Goal: Task Accomplishment & Management: Use online tool/utility

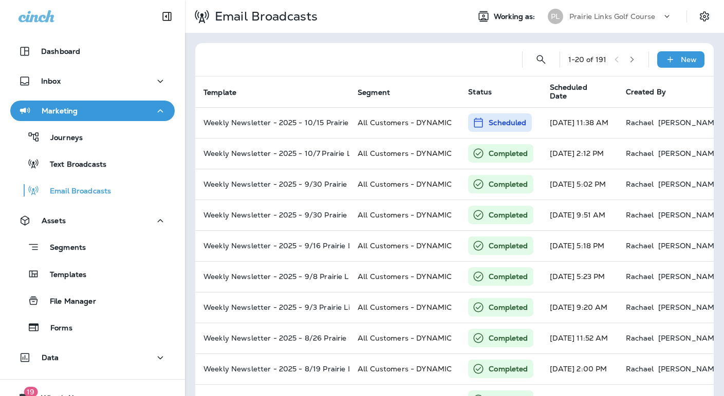
click at [601, 17] on p "Prairie Links Golf Course" at bounding box center [612, 16] width 86 height 8
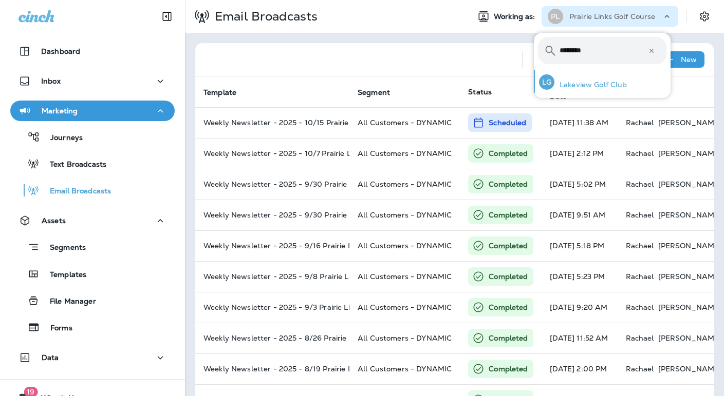
type input "********"
click at [597, 82] on p "Lakeview Golf Club" at bounding box center [590, 85] width 73 height 8
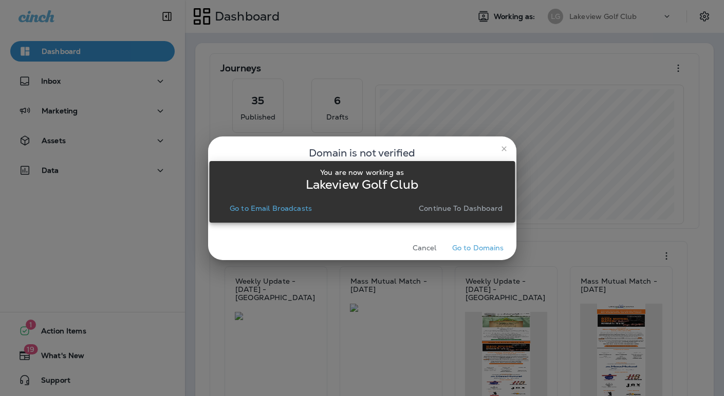
click at [451, 205] on p "Continue to Dashboard" at bounding box center [461, 208] width 84 height 8
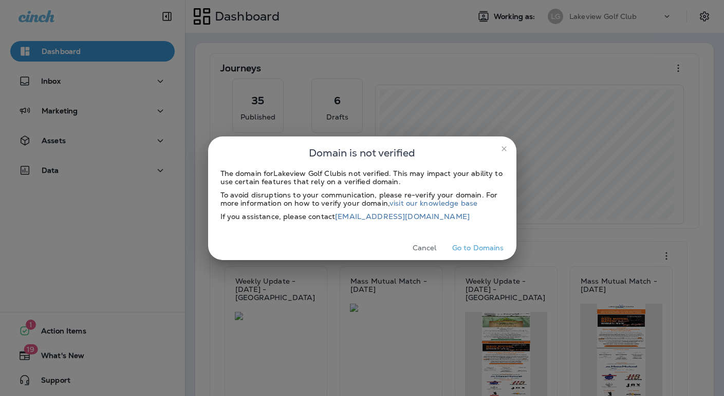
click at [424, 246] on button "Cancel" at bounding box center [424, 248] width 39 height 16
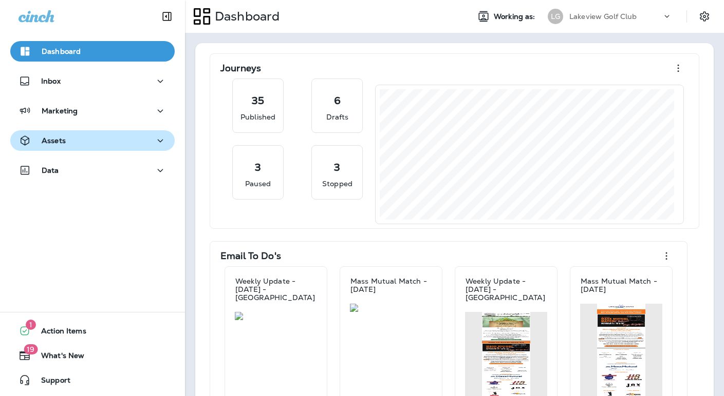
click at [96, 145] on div "Assets" at bounding box center [92, 141] width 148 height 13
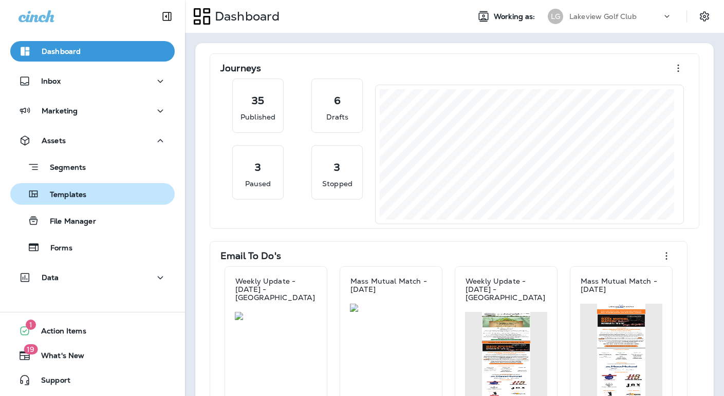
click at [76, 199] on p "Templates" at bounding box center [63, 196] width 47 height 10
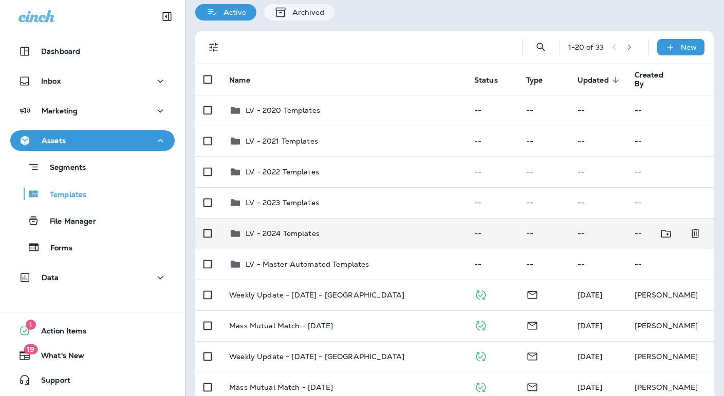
scroll to position [96, 0]
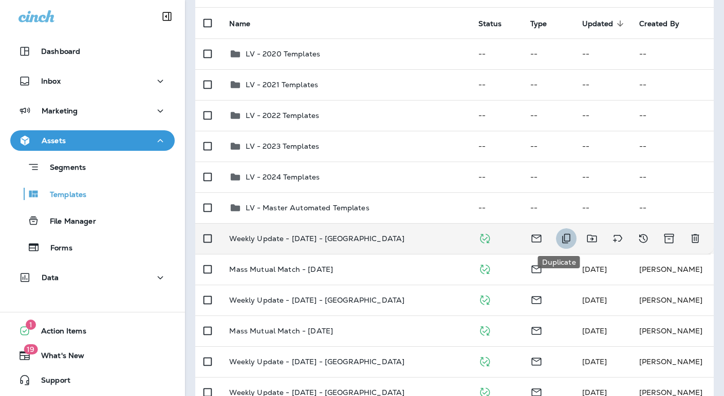
click at [562, 243] on icon "Duplicate" at bounding box center [566, 239] width 8 height 10
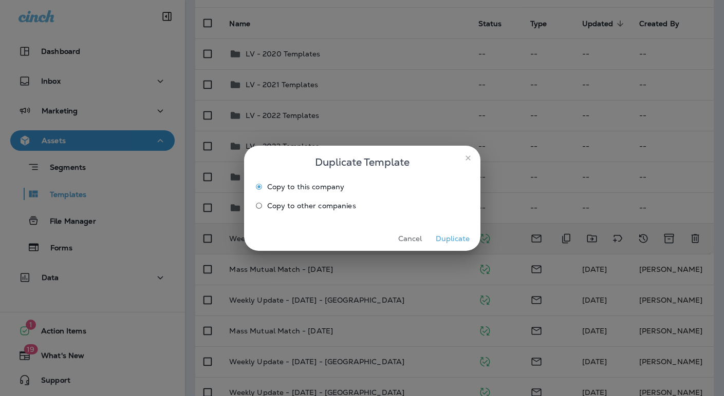
click at [448, 239] on button "Duplicate" at bounding box center [452, 239] width 39 height 16
